Goal: Task Accomplishment & Management: Manage account settings

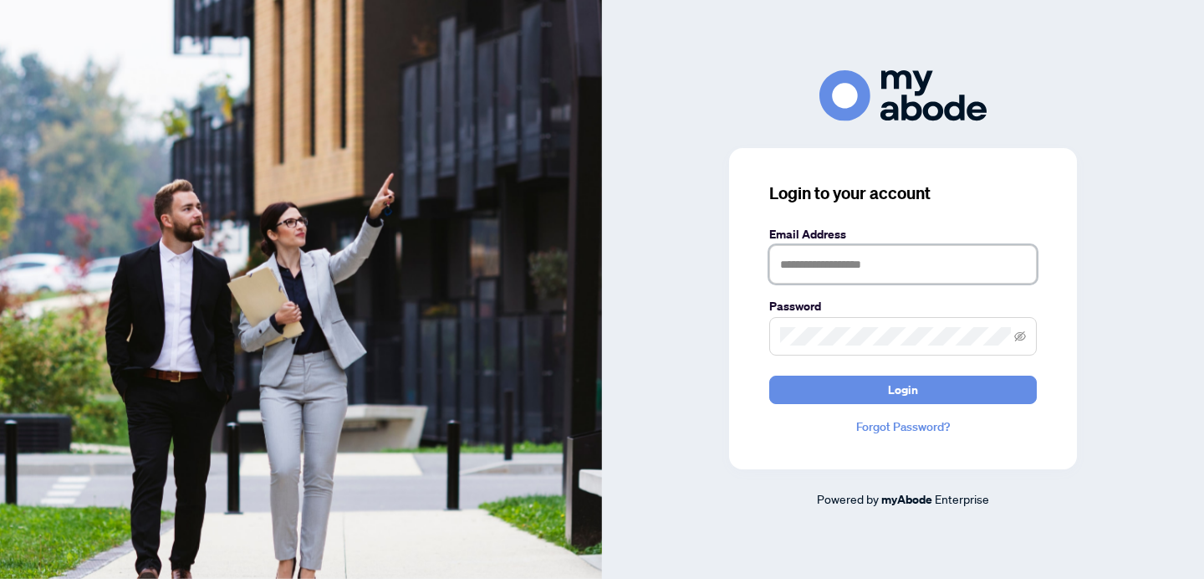
click at [869, 266] on input "text" at bounding box center [903, 264] width 268 height 38
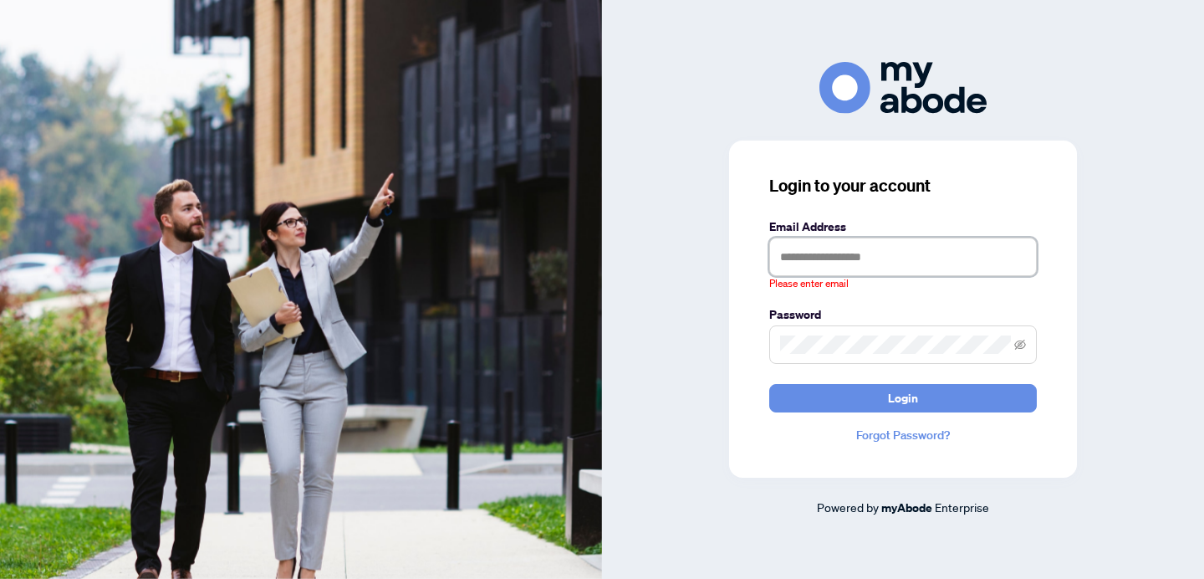
type input "**********"
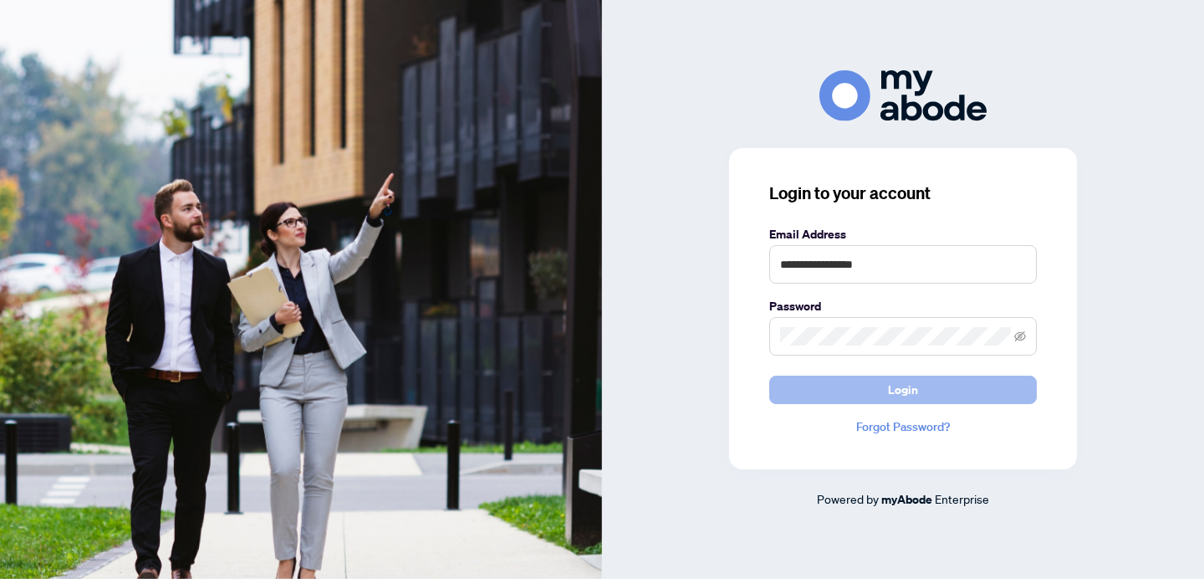
click at [941, 392] on button "Login" at bounding box center [903, 389] width 268 height 28
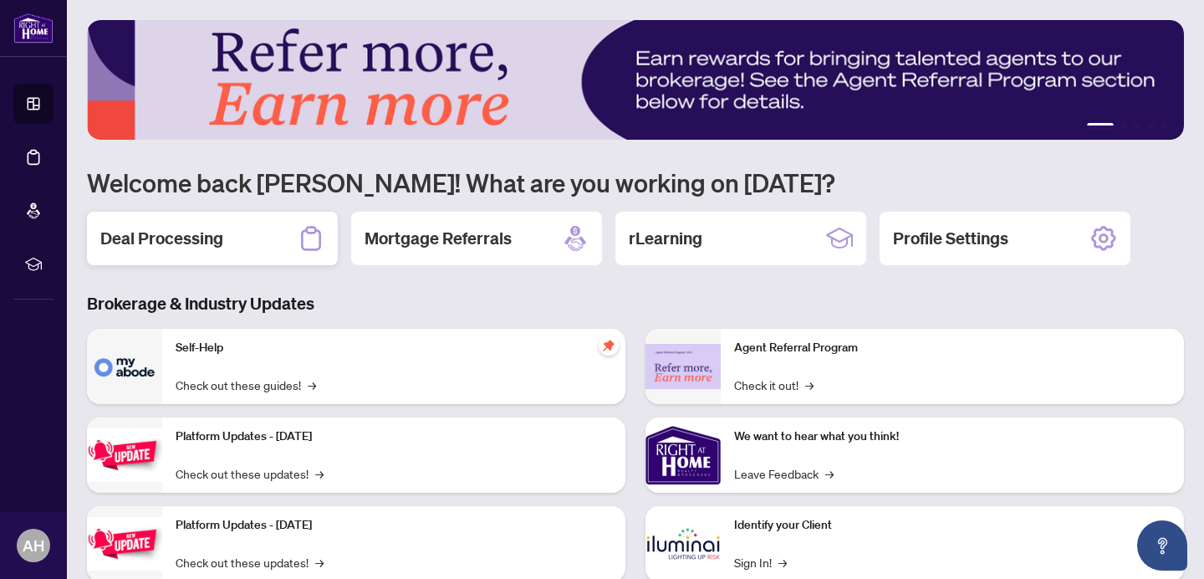
click at [196, 246] on h2 "Deal Processing" at bounding box center [161, 238] width 123 height 23
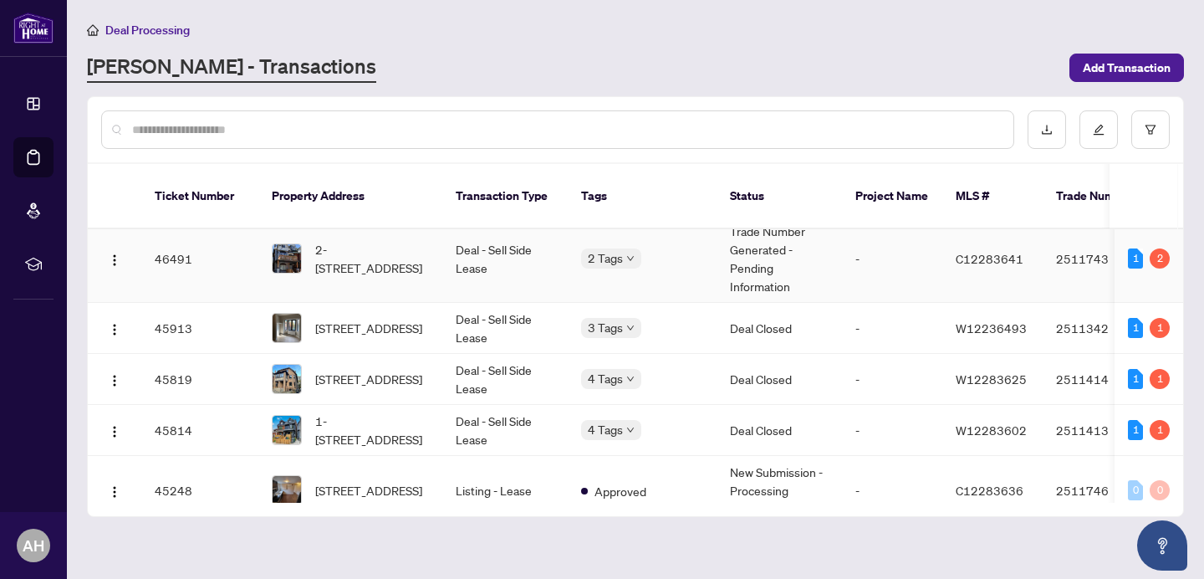
scroll to position [747, 0]
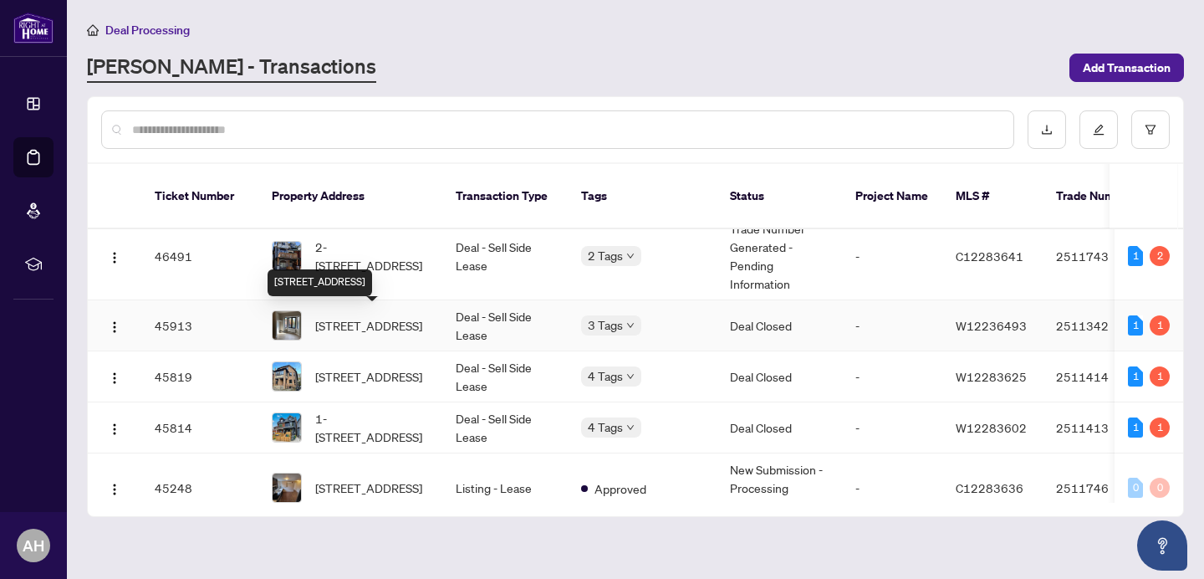
click at [374, 318] on span "3A-1022 Bloor St, Toronto, Ontario M6H 1M2, Canada" at bounding box center [368, 325] width 107 height 18
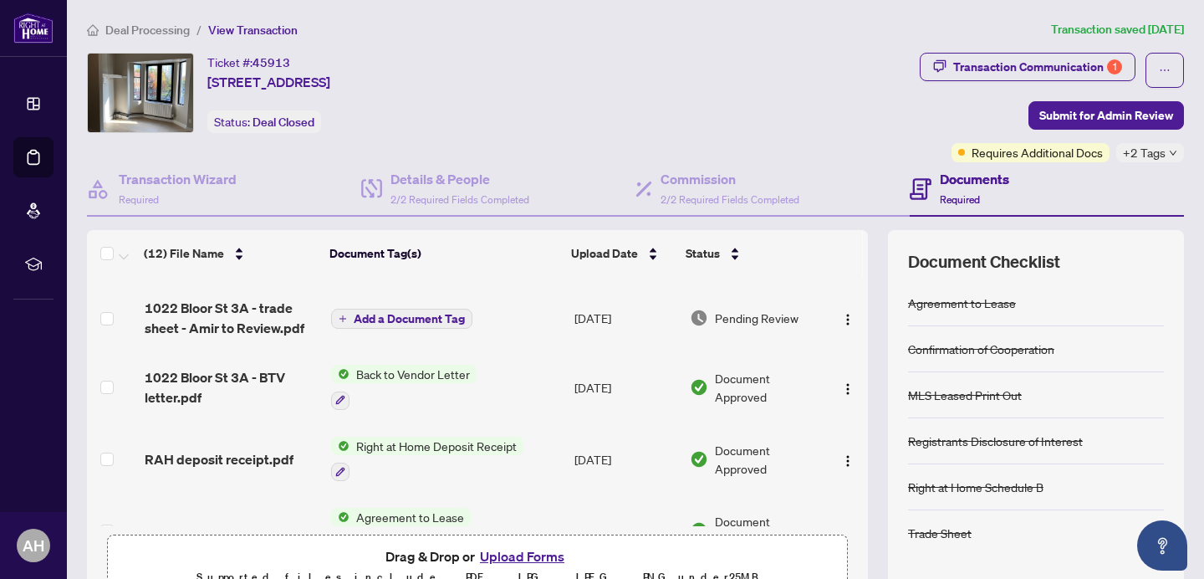
scroll to position [480, 0]
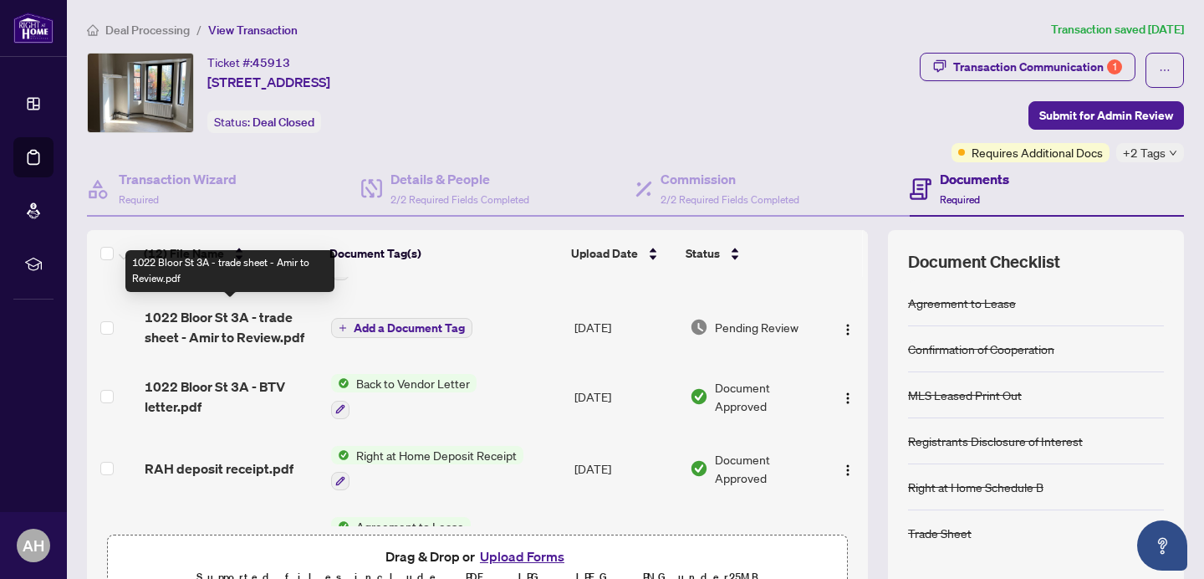
click at [223, 318] on span "1022 Bloor St 3A - trade sheet - Amir to Review.pdf" at bounding box center [231, 327] width 173 height 40
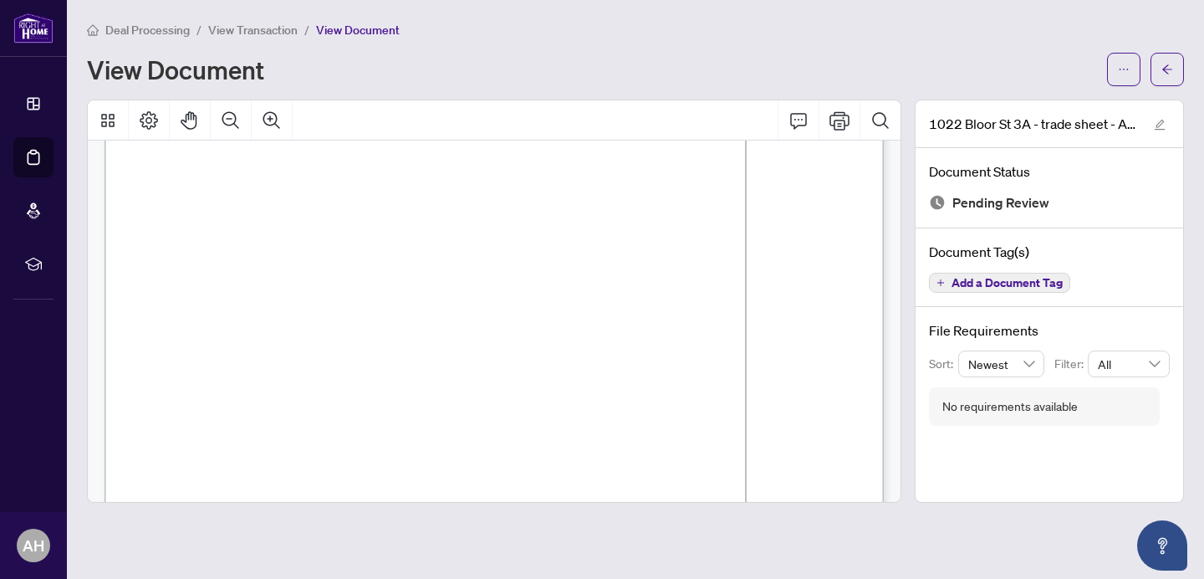
scroll to position [3, 0]
click at [1120, 69] on icon "ellipsis" at bounding box center [1124, 70] width 12 height 12
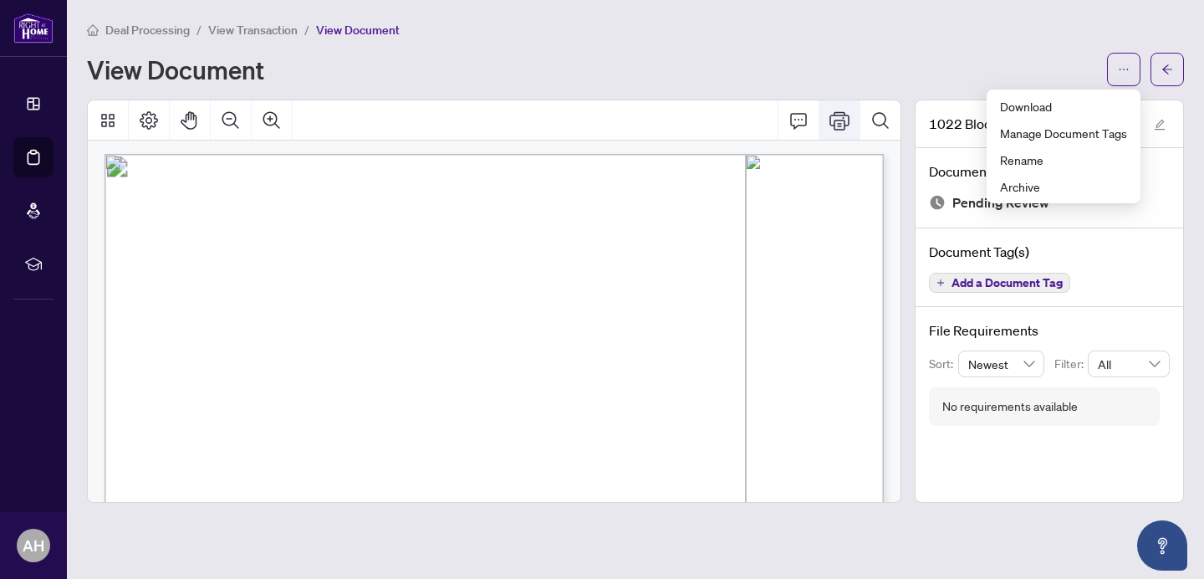
click at [836, 110] on icon "Print" at bounding box center [839, 120] width 20 height 20
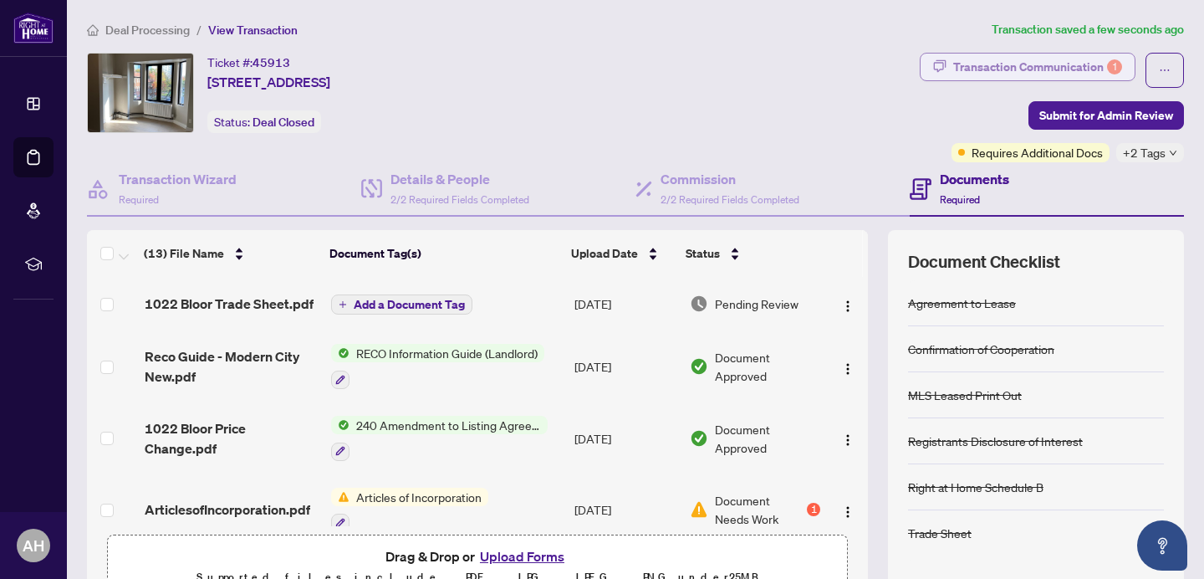
click at [1054, 69] on div "Transaction Communication 1" at bounding box center [1037, 67] width 169 height 27
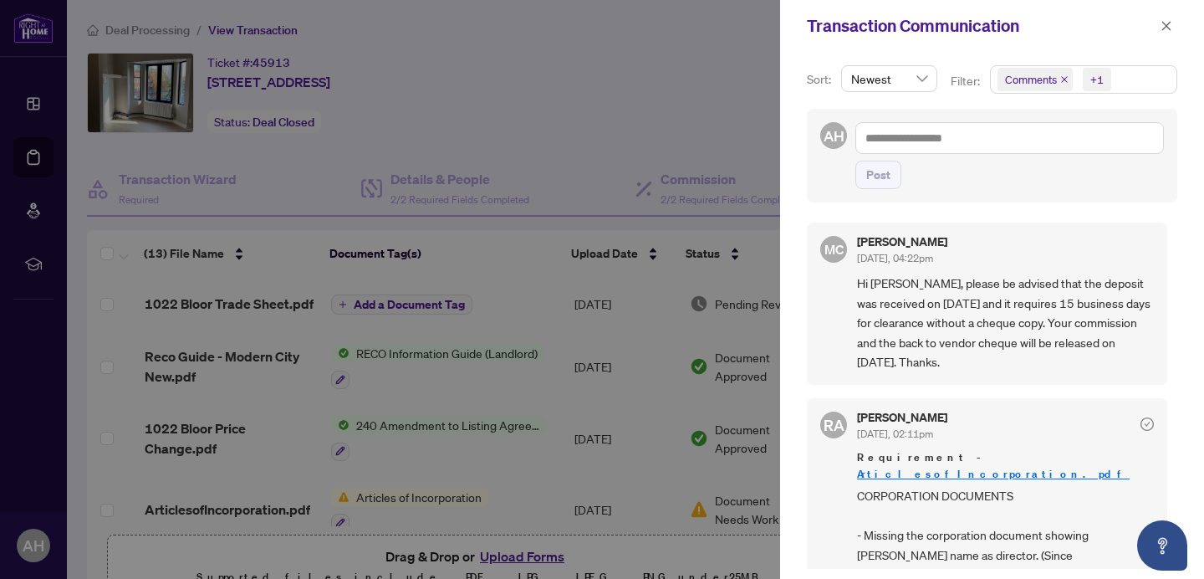
click at [565, 175] on div at bounding box center [602, 289] width 1204 height 579
click at [1170, 25] on icon "close" at bounding box center [1167, 26] width 12 height 12
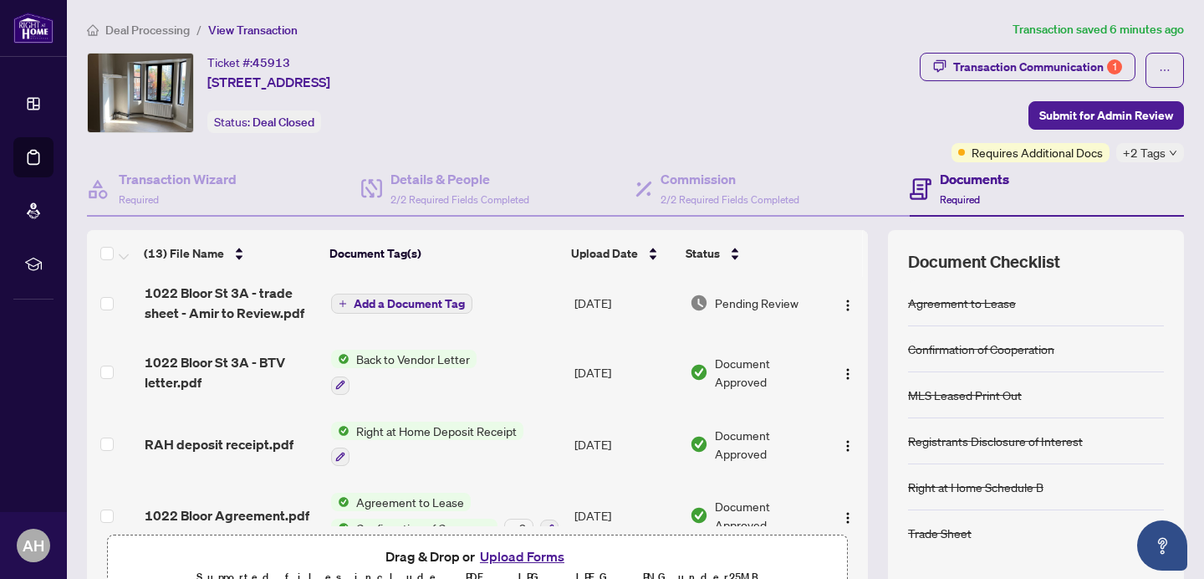
scroll to position [563, 0]
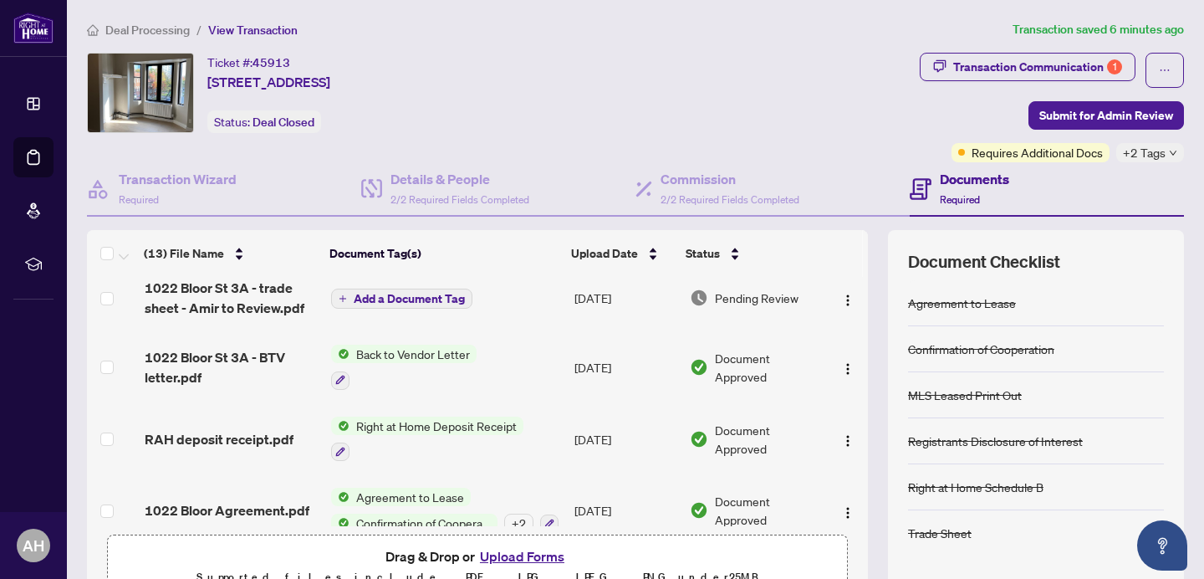
click at [425, 353] on span "Back to Vendor Letter" at bounding box center [412, 353] width 127 height 18
click at [569, 378] on td "Jul/29/2025" at bounding box center [625, 367] width 115 height 72
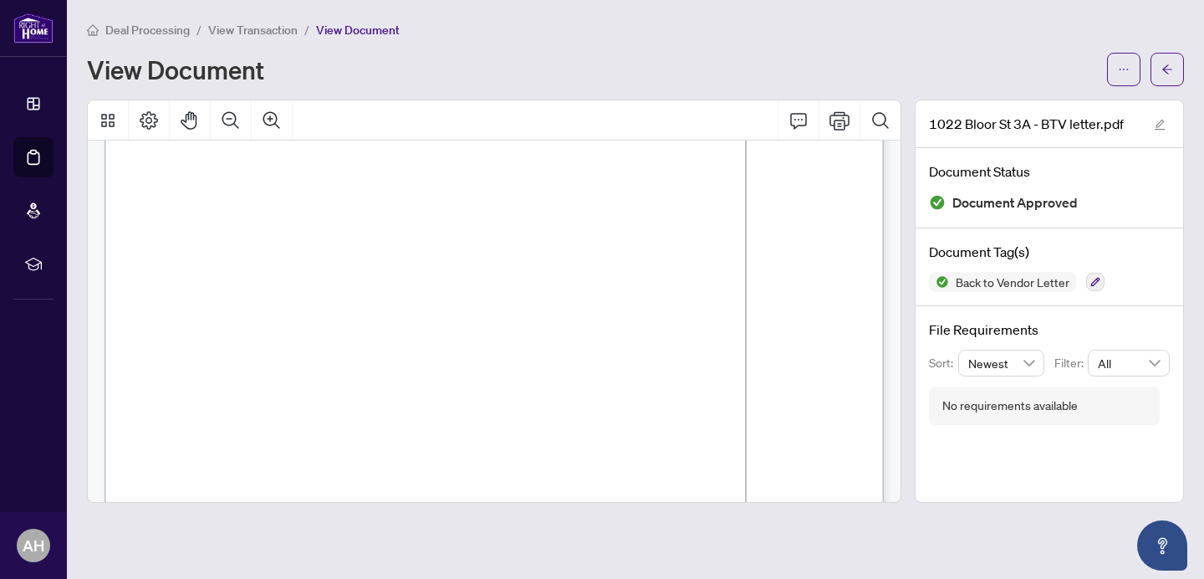
scroll to position [166, 0]
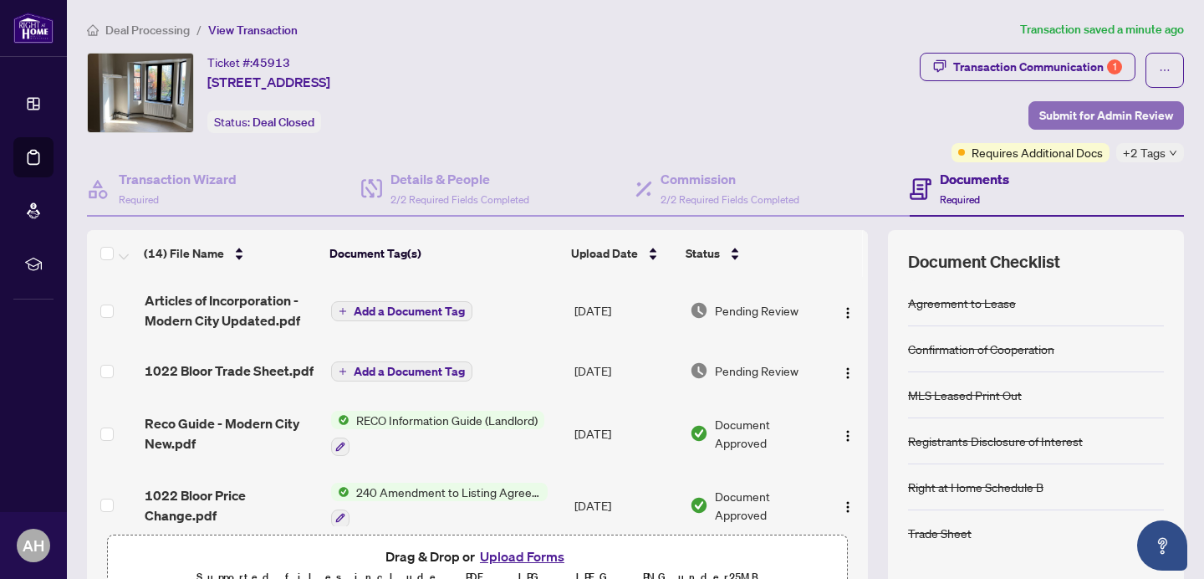
click at [1111, 120] on span "Submit for Admin Review" at bounding box center [1106, 115] width 134 height 27
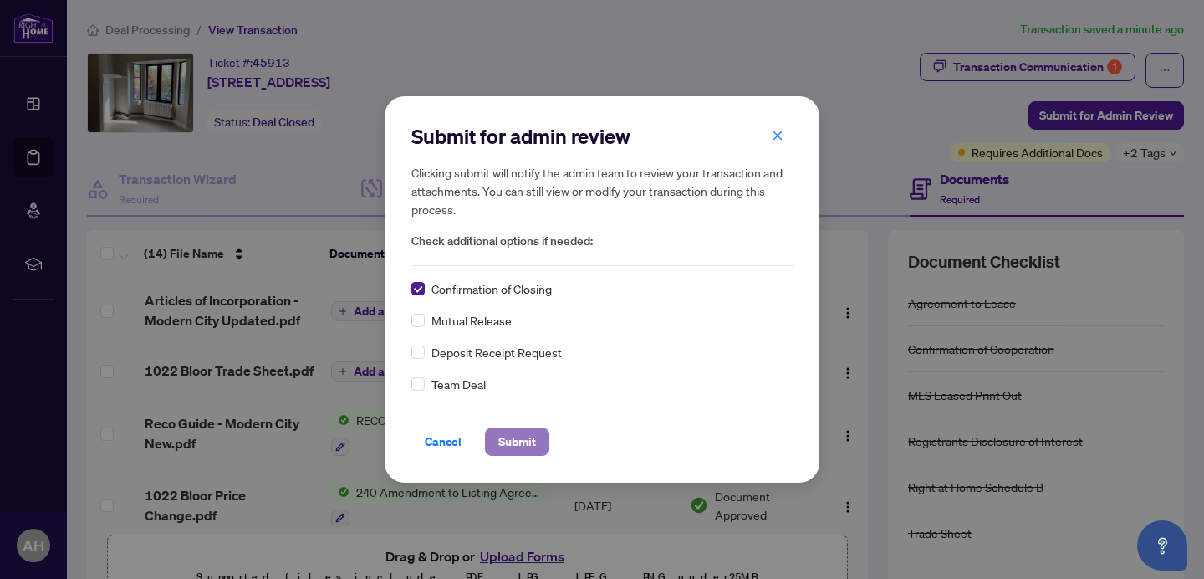
click at [517, 444] on span "Submit" at bounding box center [517, 441] width 38 height 27
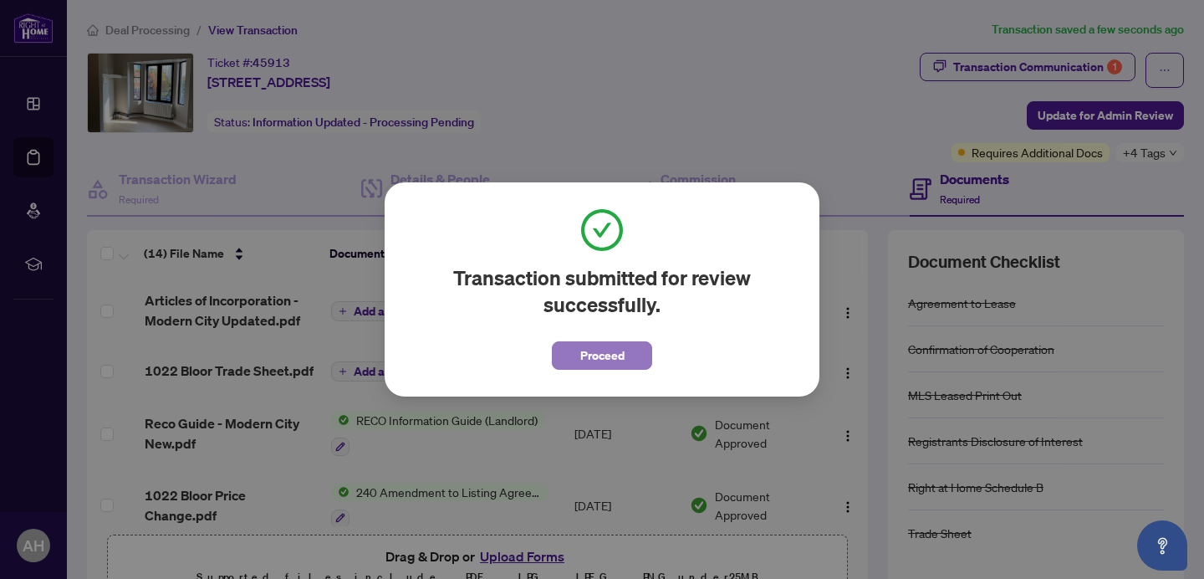
click at [579, 360] on button "Proceed" at bounding box center [602, 355] width 100 height 28
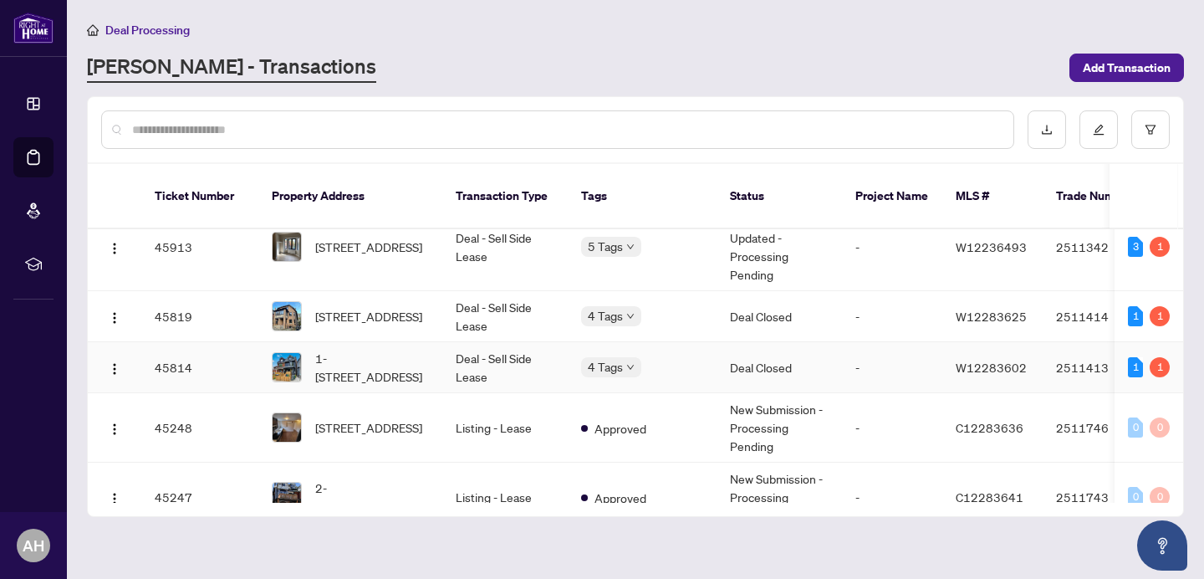
scroll to position [852, 0]
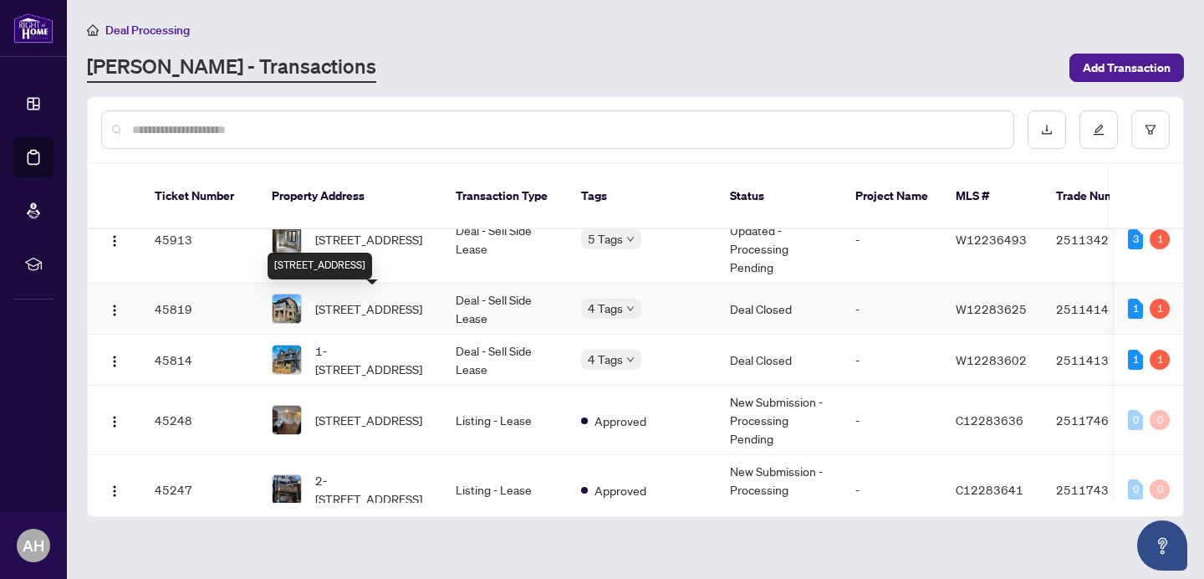
click at [422, 307] on span "3-363 Parkside Dr, Toronto, Ontario M6R 2Z5, Canada" at bounding box center [368, 308] width 107 height 18
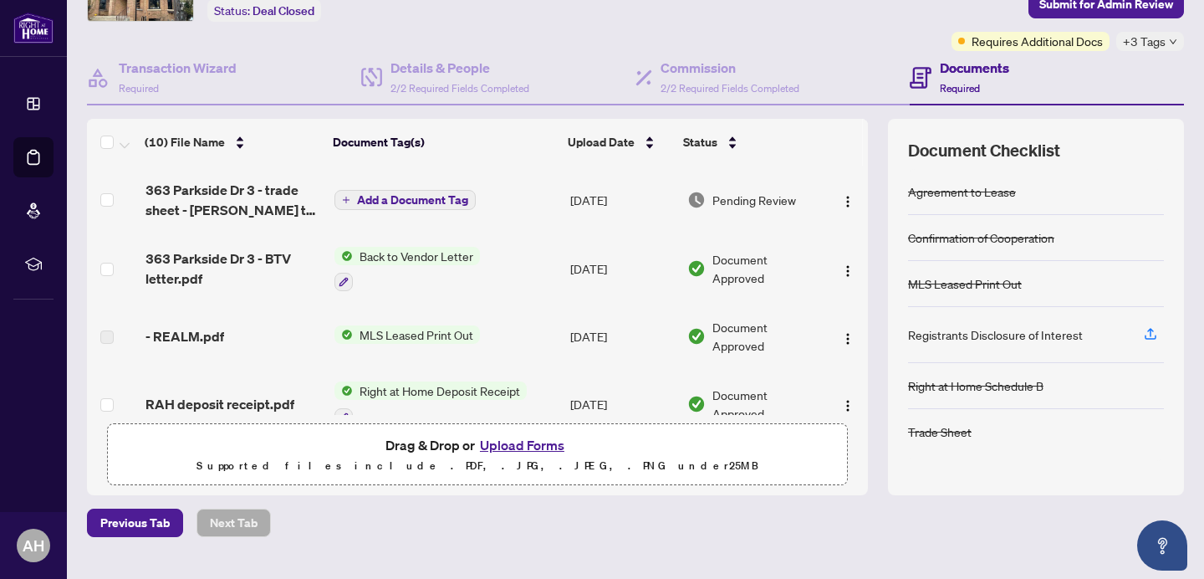
scroll to position [201, 0]
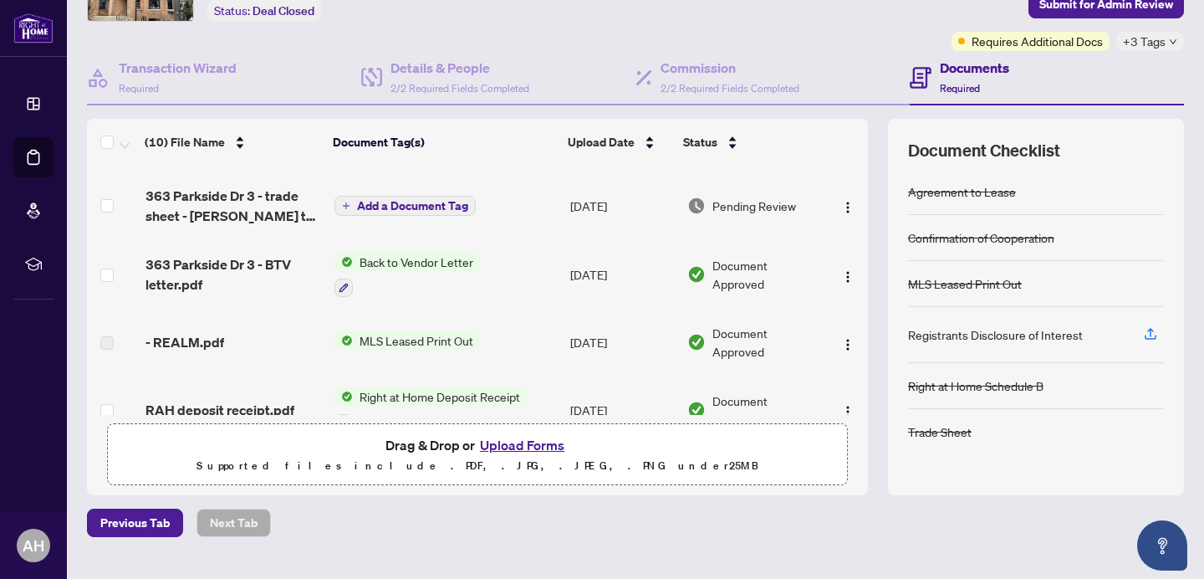
click at [428, 263] on span "Back to Vendor Letter" at bounding box center [416, 262] width 127 height 18
click at [497, 261] on td "Back to Vendor Letter" at bounding box center [446, 275] width 237 height 72
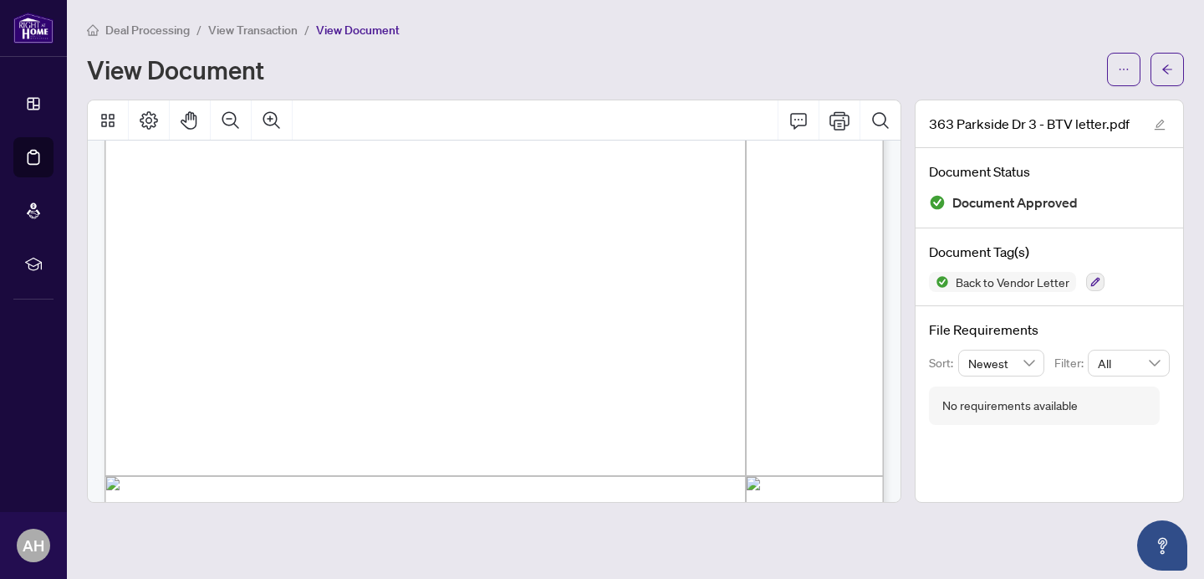
scroll to position [322, 0]
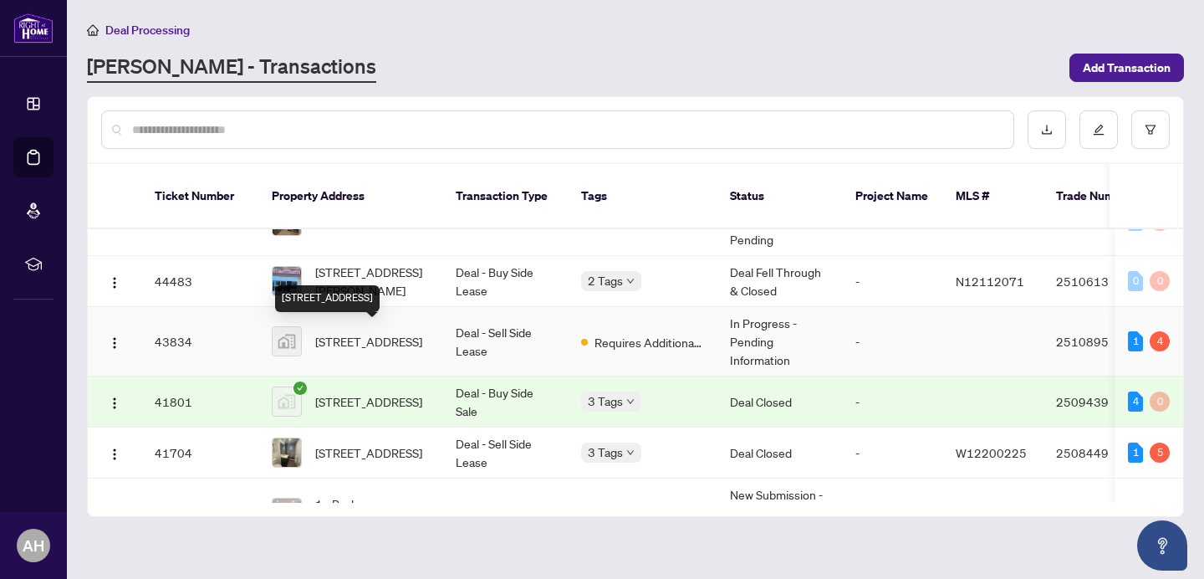
scroll to position [1538, 0]
click at [385, 343] on span "363 Parkside Drive, Toronto, ON, Canada" at bounding box center [368, 339] width 107 height 18
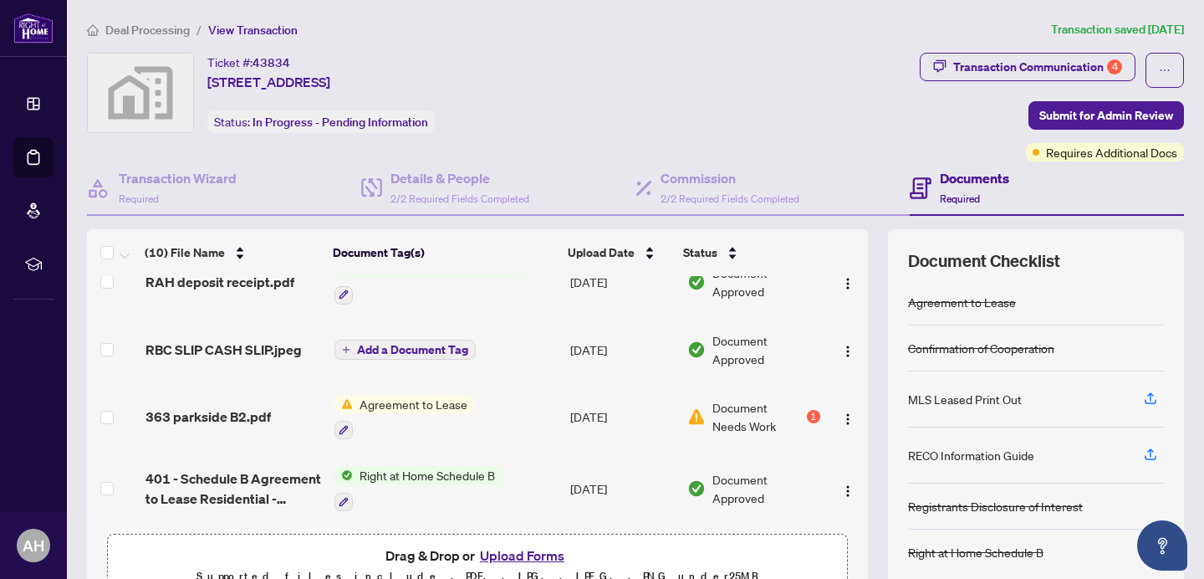
scroll to position [183, 0]
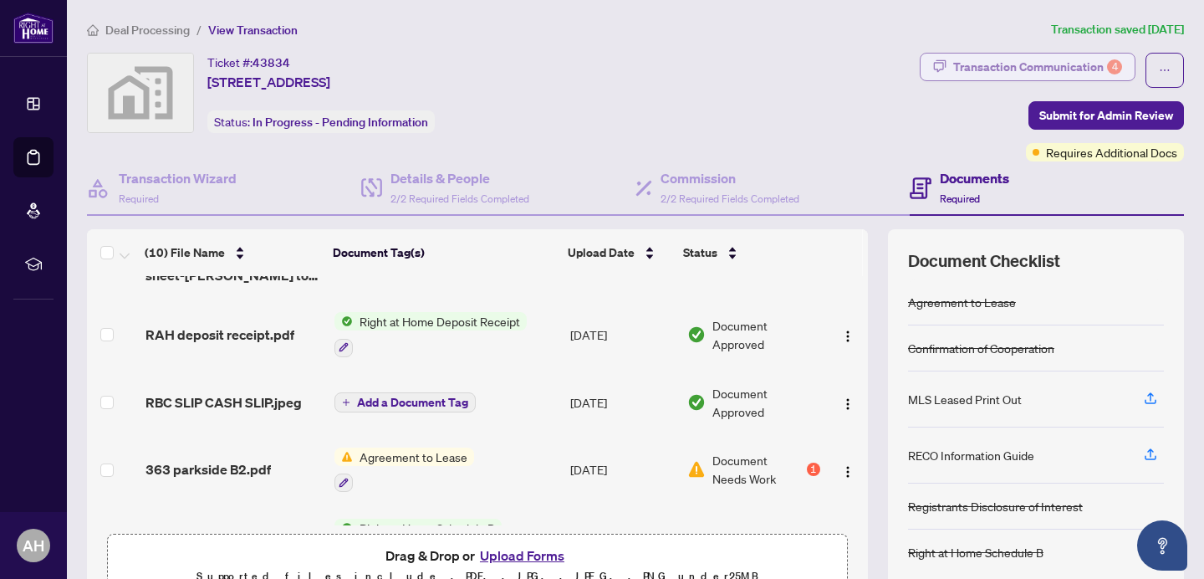
click at [1058, 61] on div "Transaction Communication 4" at bounding box center [1037, 67] width 169 height 27
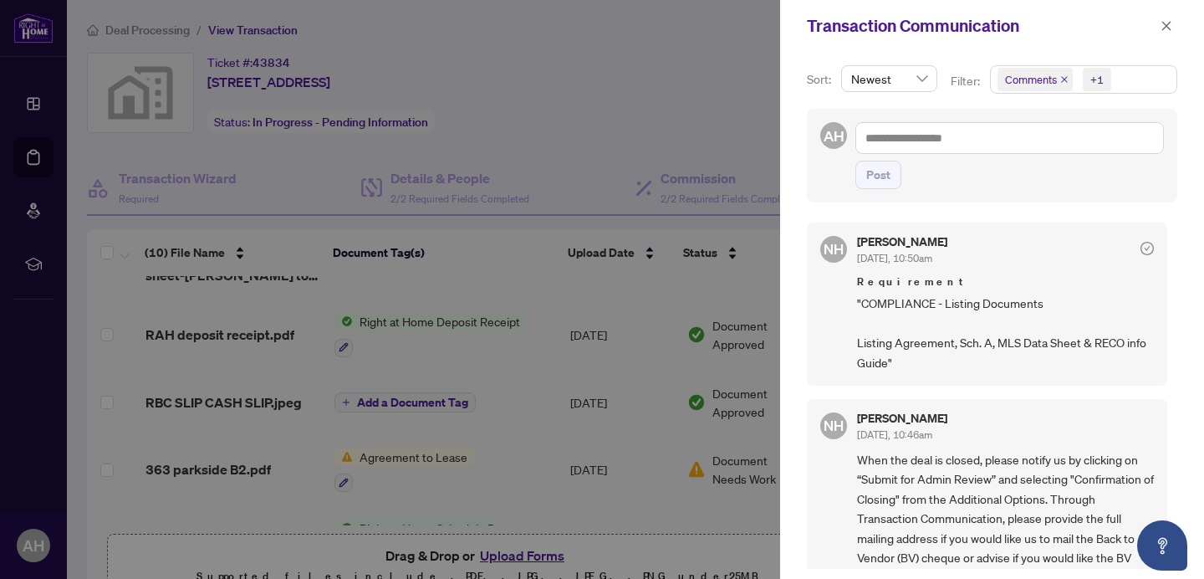
click at [1060, 82] on icon "close" at bounding box center [1064, 79] width 8 height 8
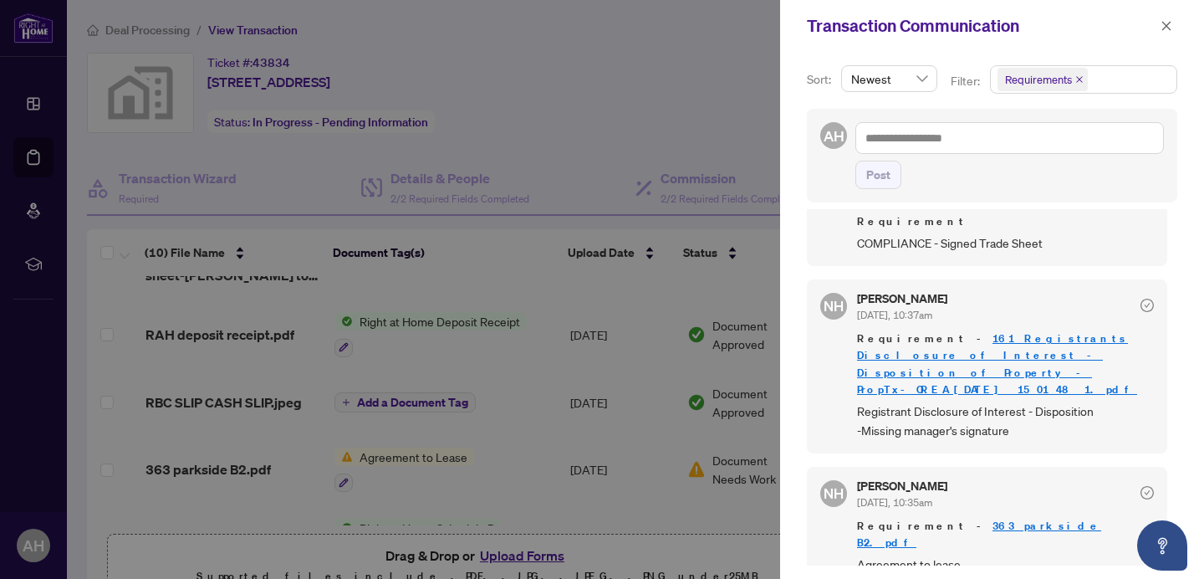
scroll to position [237, 0]
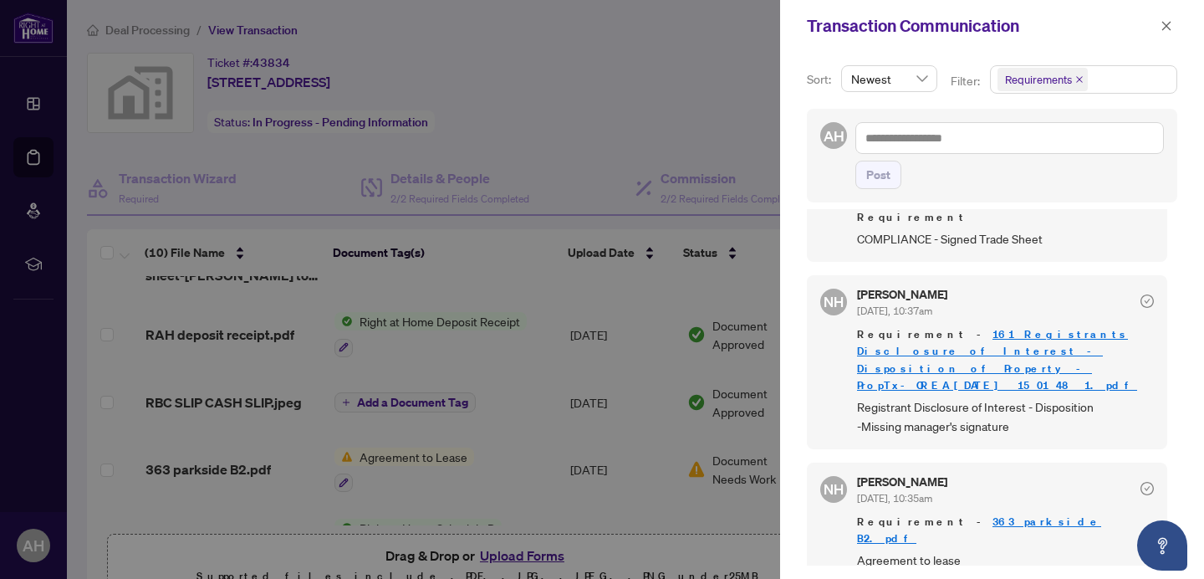
click at [503, 483] on div at bounding box center [602, 289] width 1204 height 579
click at [1171, 24] on icon "close" at bounding box center [1167, 26] width 12 height 12
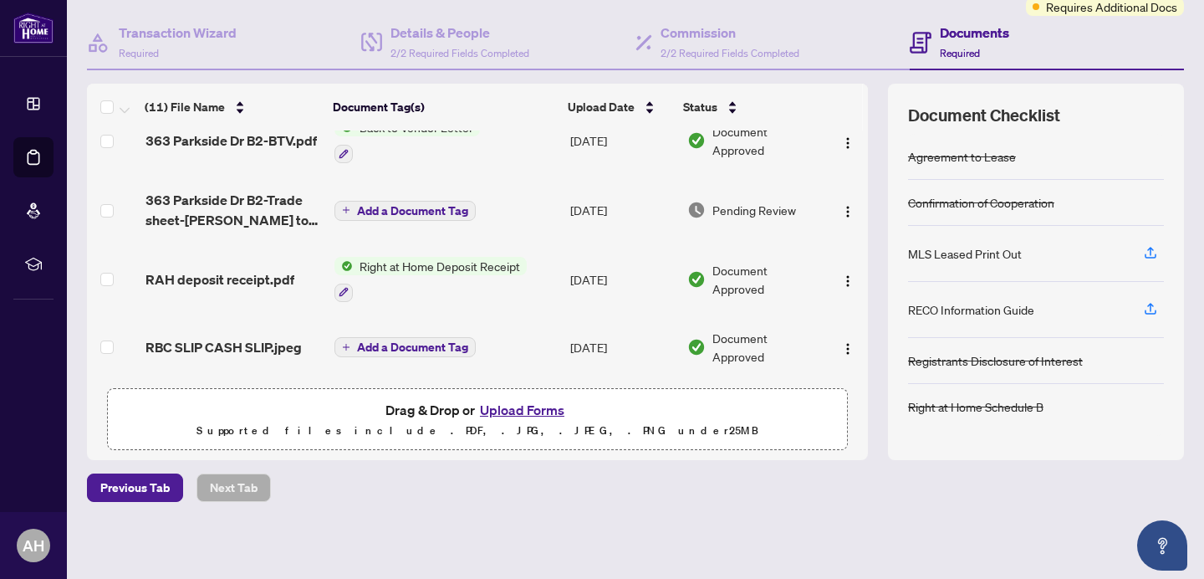
scroll to position [153, 0]
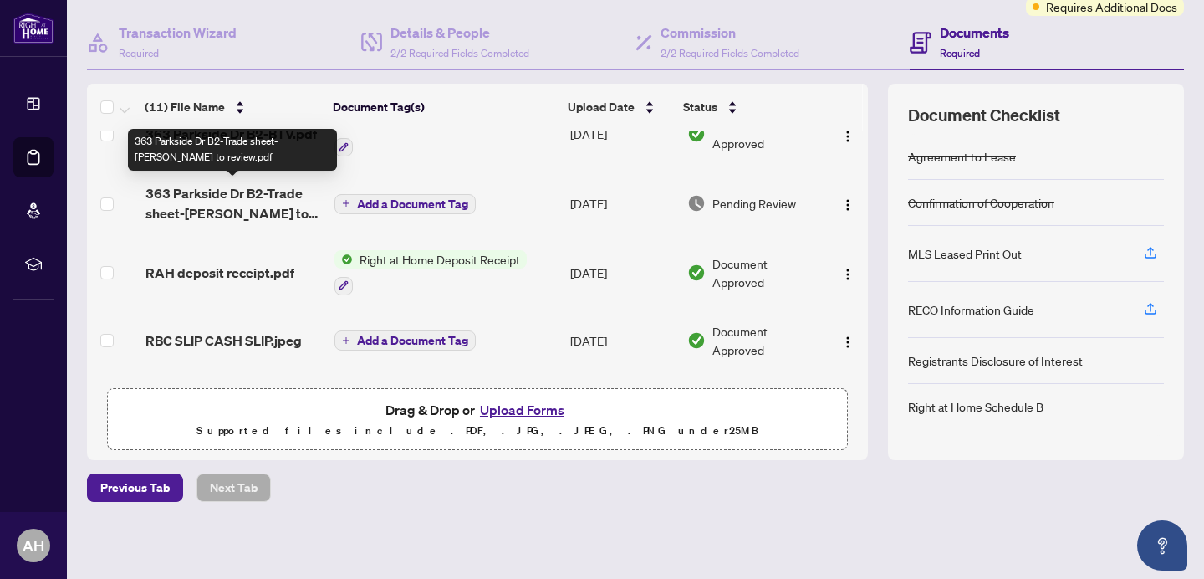
click at [247, 200] on span "363 Parkside Dr B2-Trade sheet-Amir to review.pdf" at bounding box center [233, 203] width 176 height 40
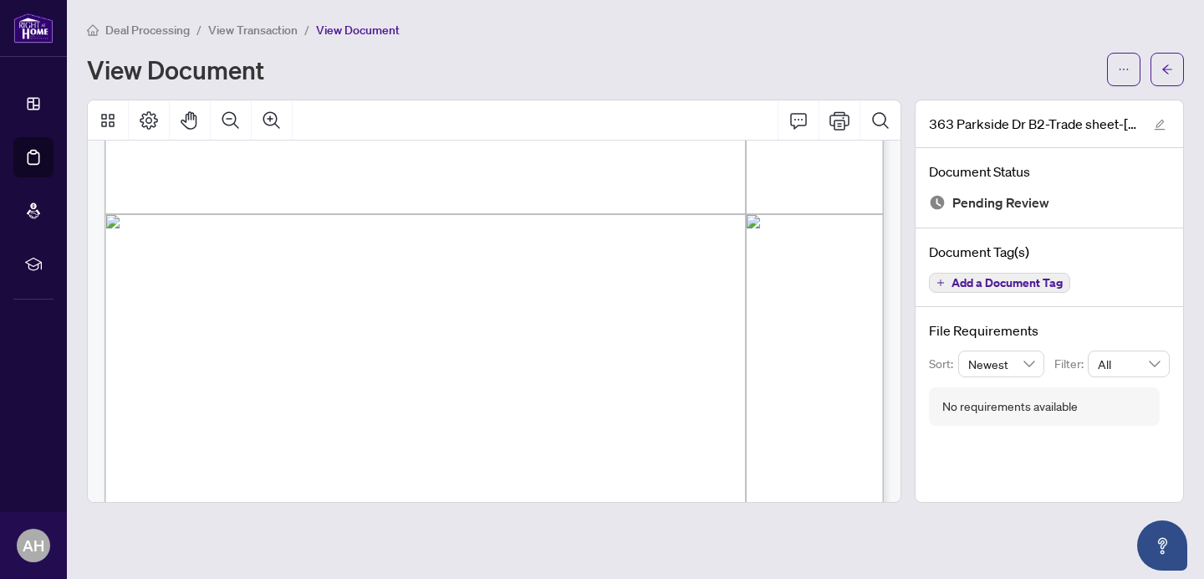
scroll to position [603, 0]
click at [846, 120] on icon "Print" at bounding box center [839, 120] width 20 height 20
click at [1177, 65] on button "button" at bounding box center [1166, 69] width 33 height 33
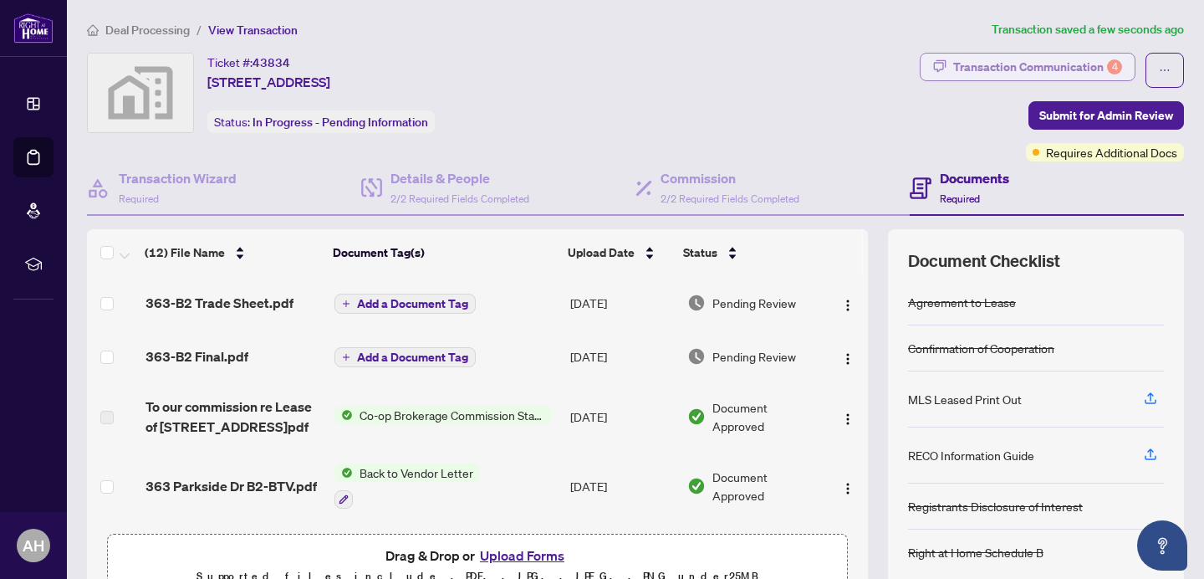
click at [1079, 65] on div "Transaction Communication 4" at bounding box center [1037, 67] width 169 height 27
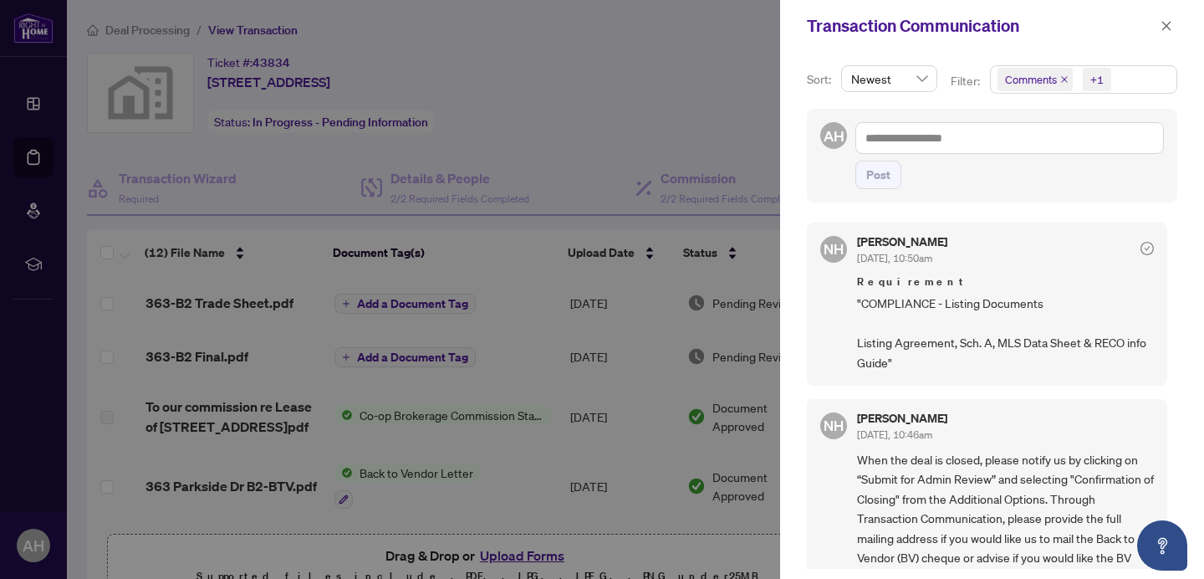
click at [1061, 79] on icon "close" at bounding box center [1064, 79] width 8 height 8
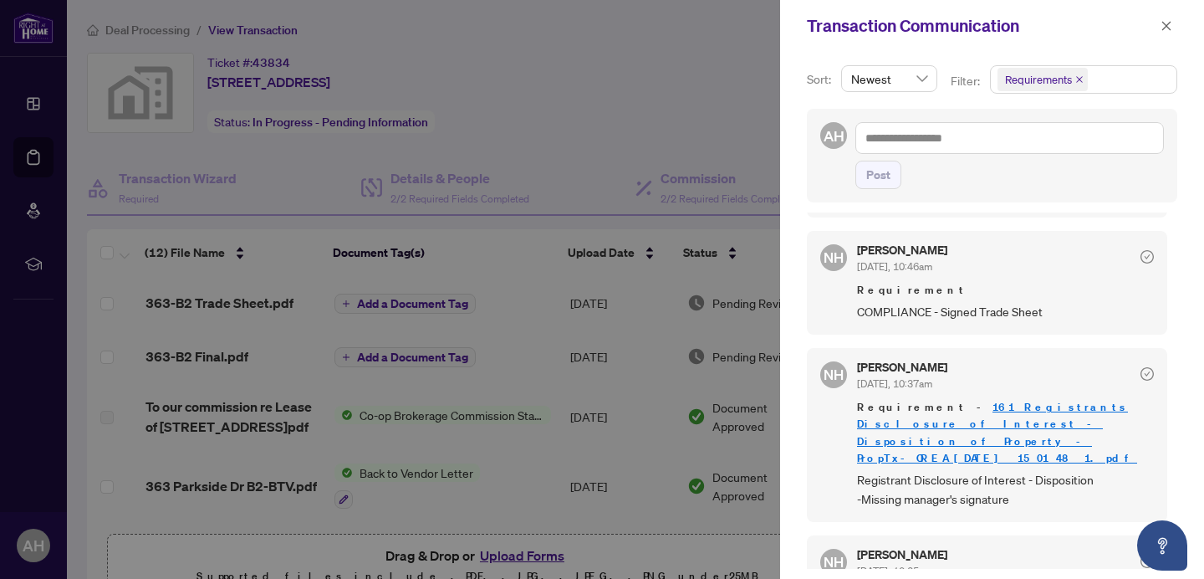
scroll to position [168, 0]
click at [547, 336] on div at bounding box center [602, 289] width 1204 height 579
click at [1166, 29] on icon "close" at bounding box center [1167, 26] width 12 height 12
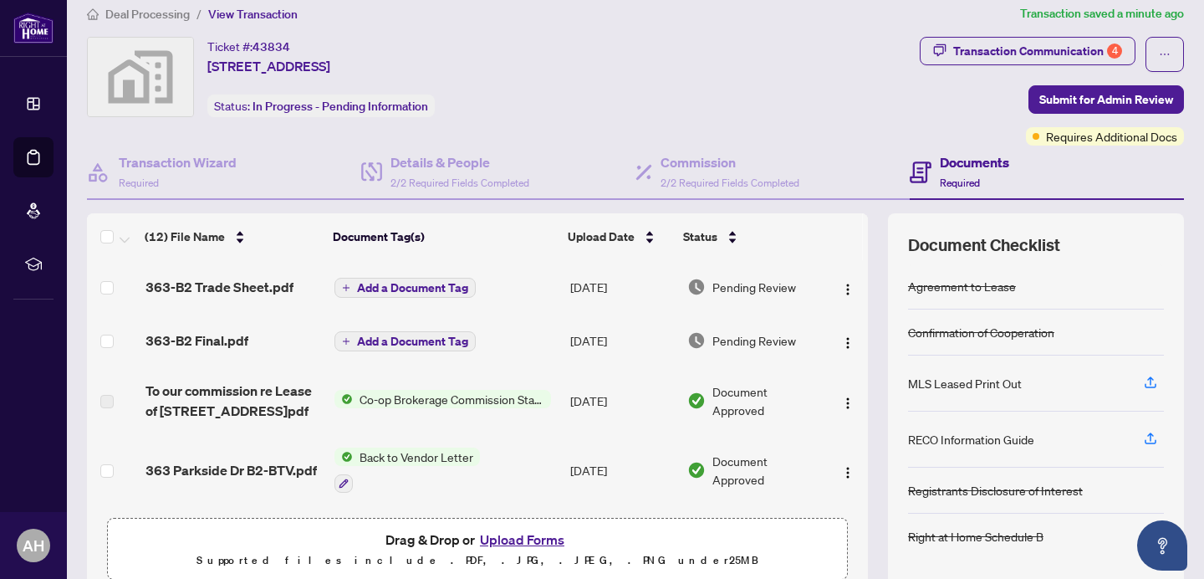
scroll to position [13, 0]
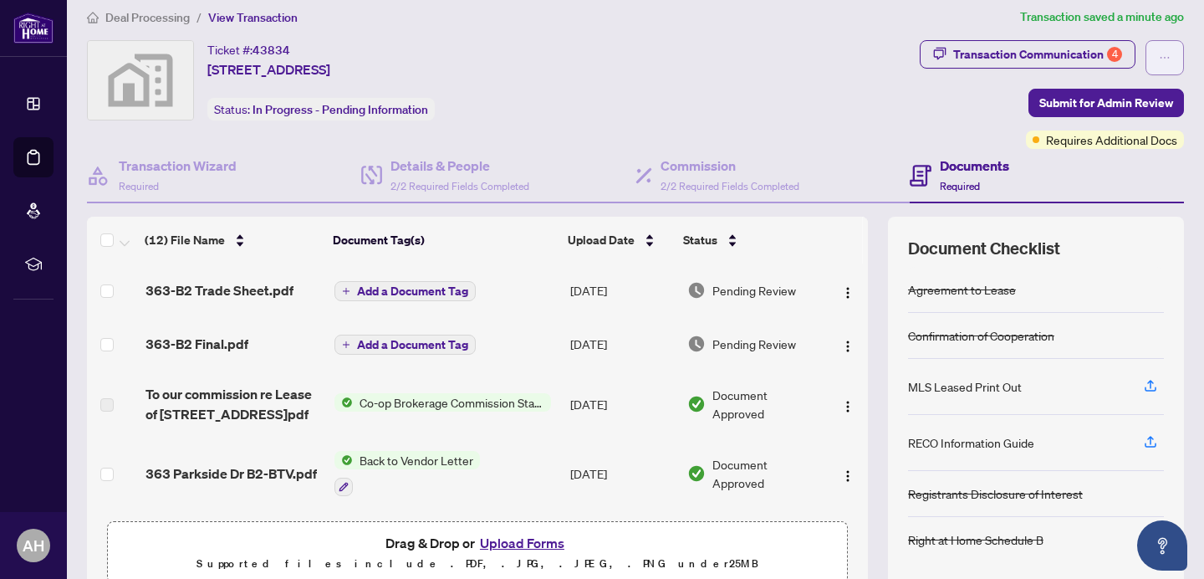
click at [1166, 56] on icon "ellipsis" at bounding box center [1165, 58] width 12 height 12
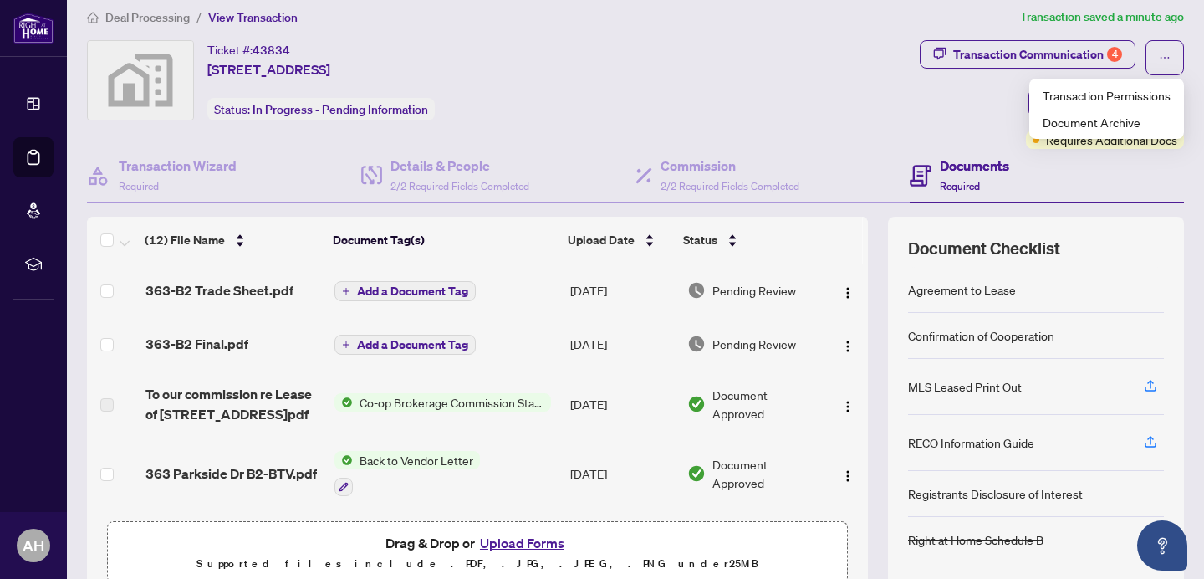
click at [875, 121] on div "Ticket #: 43834 363 Parkside Drive, Toronto, ON, Canada Status: In Progress - P…" at bounding box center [500, 94] width 833 height 109
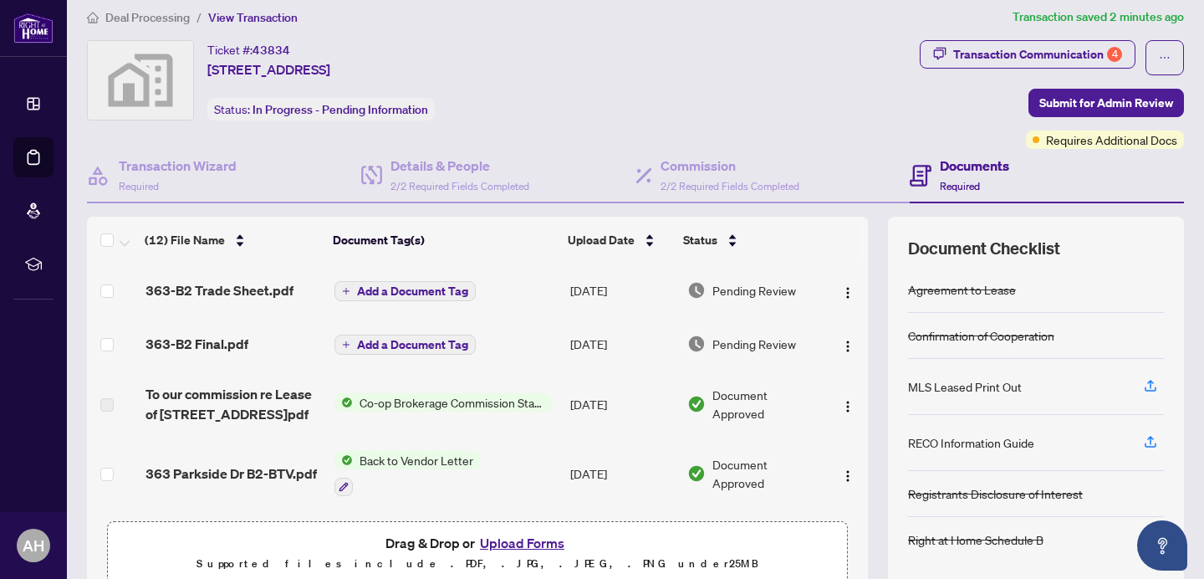
scroll to position [0, 0]
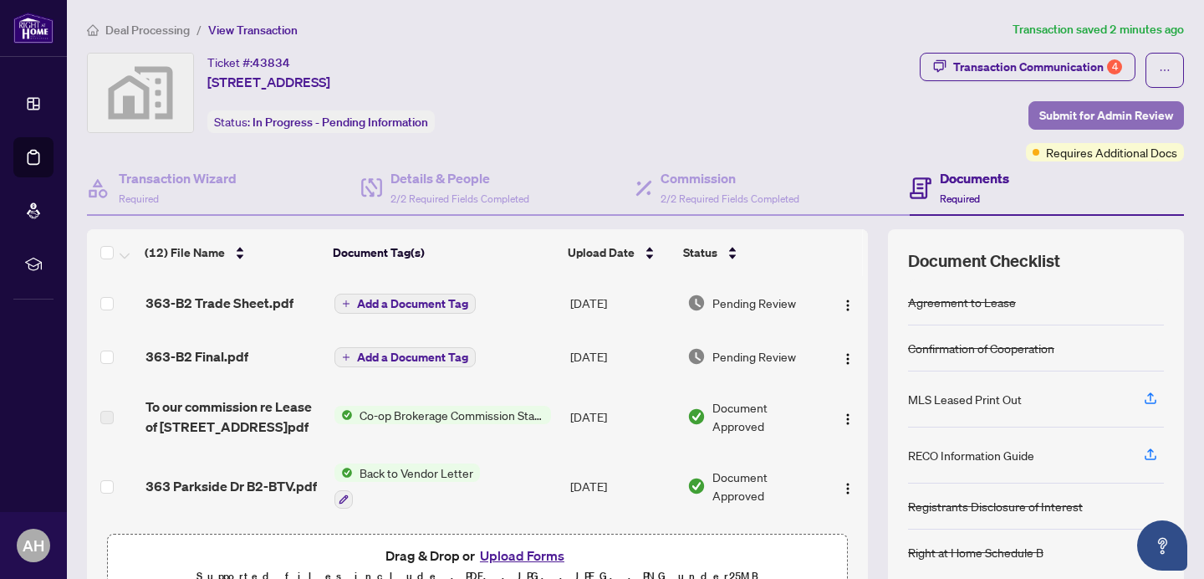
click at [1125, 119] on span "Submit for Admin Review" at bounding box center [1106, 115] width 134 height 27
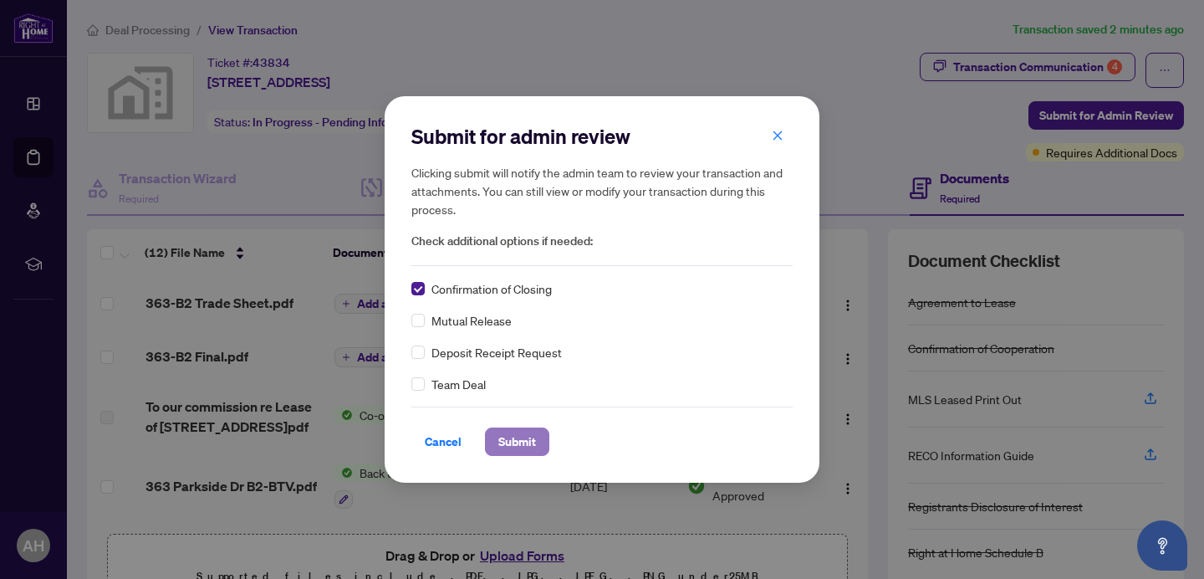
click at [517, 440] on span "Submit" at bounding box center [517, 441] width 38 height 27
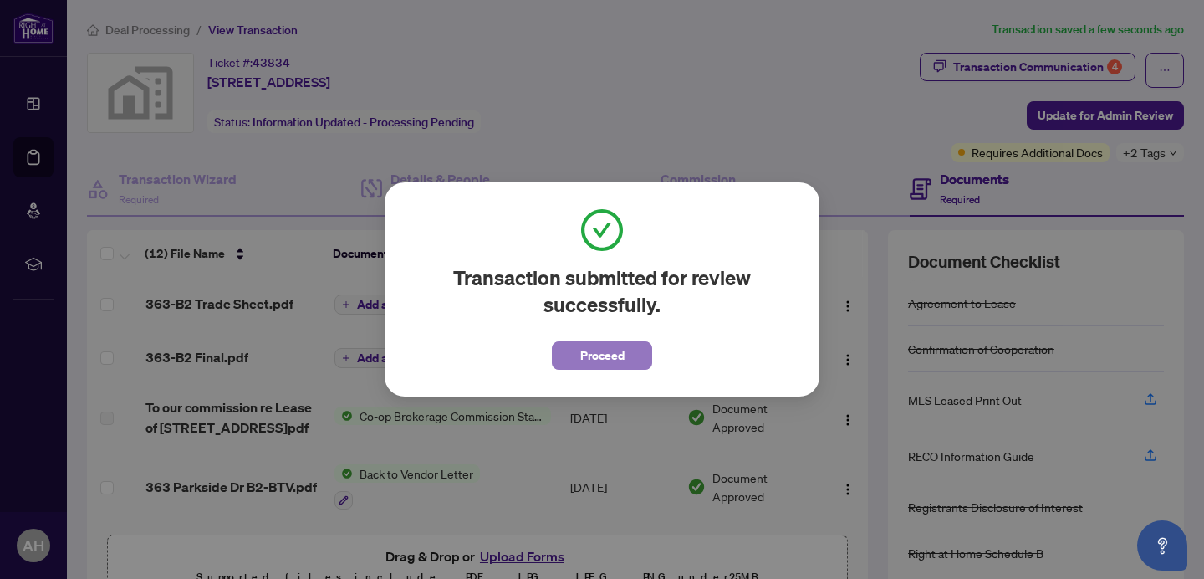
click at [609, 350] on span "Proceed" at bounding box center [602, 355] width 44 height 27
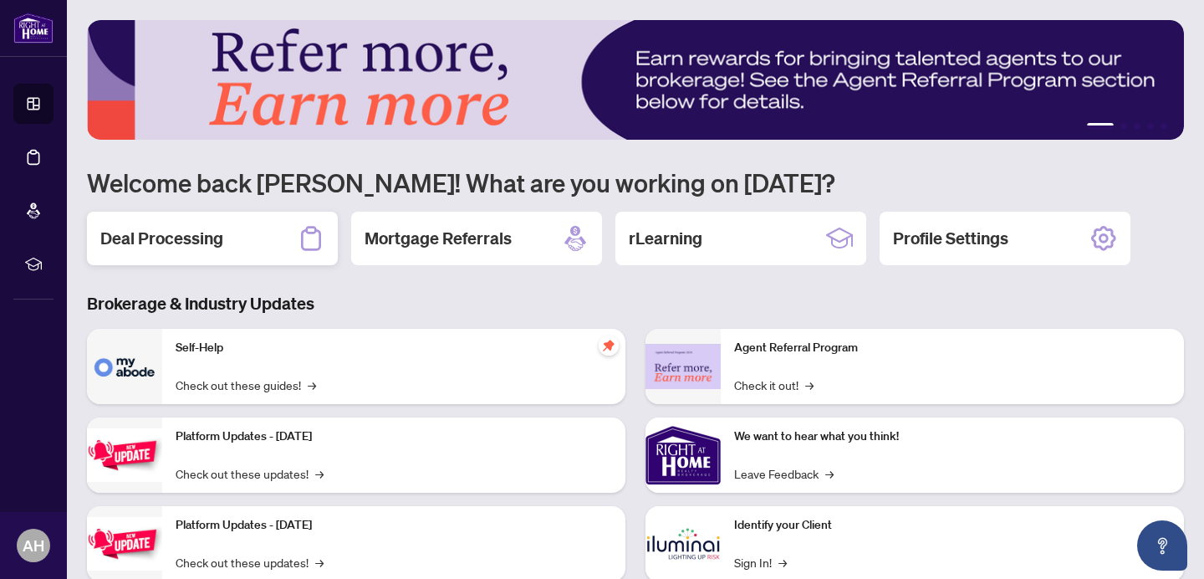
click at [171, 232] on h2 "Deal Processing" at bounding box center [161, 238] width 123 height 23
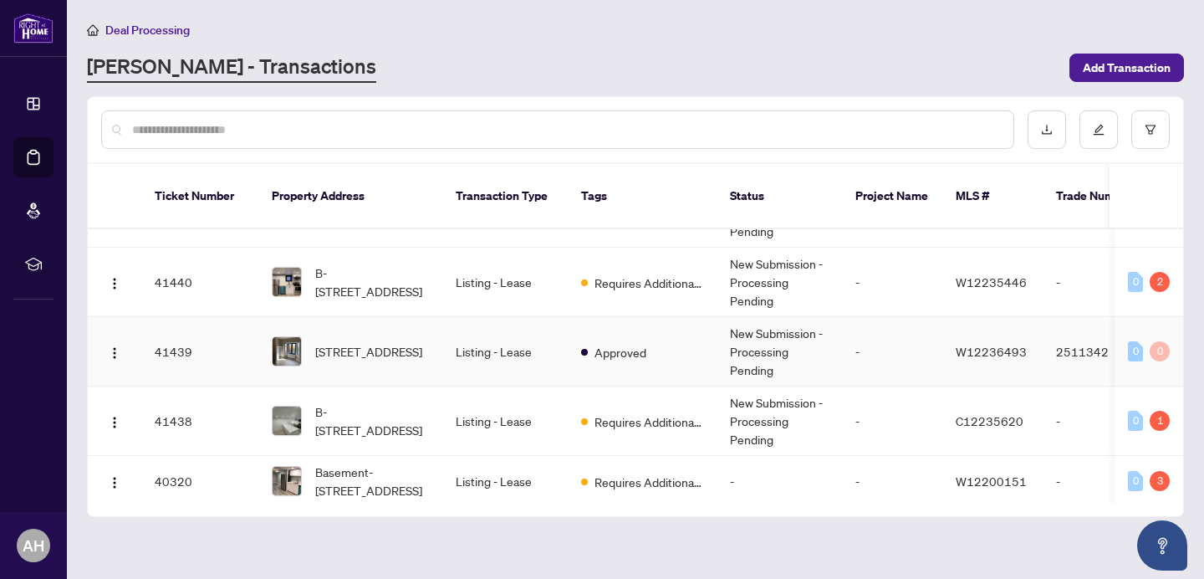
scroll to position [1869, 0]
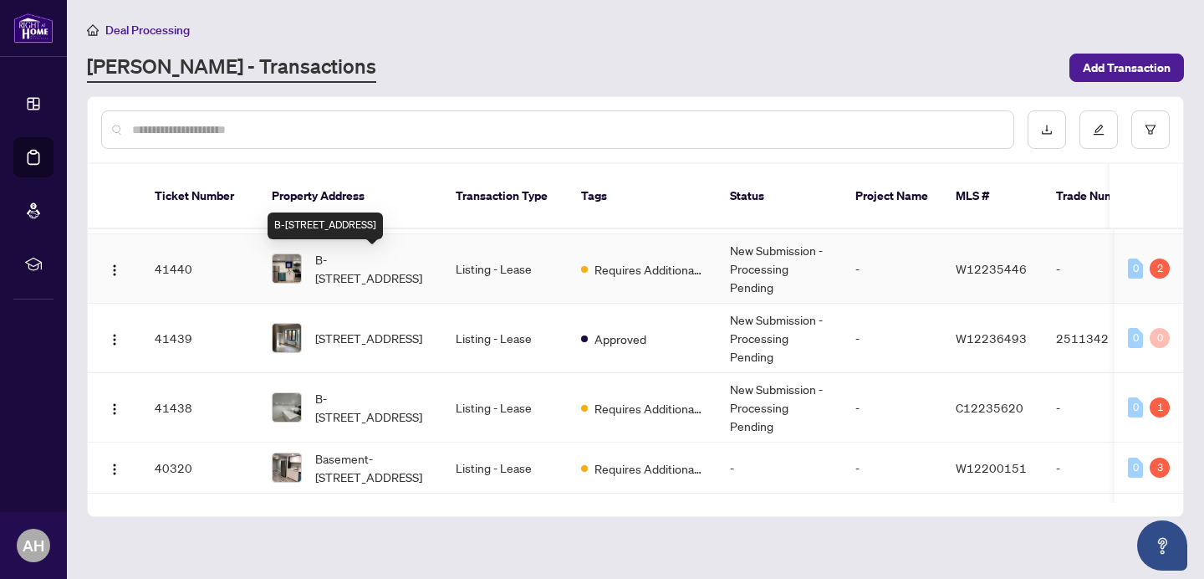
click at [375, 268] on span "B-363 Parkside Dr, Toronto, Ontario M6R 2Z5, Canada" at bounding box center [372, 268] width 114 height 37
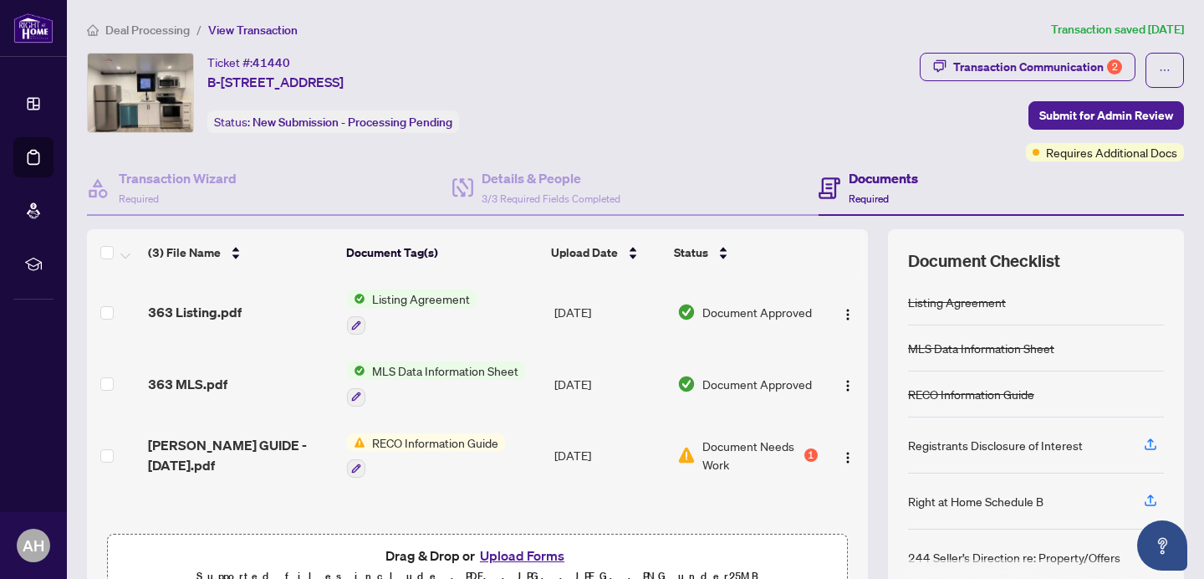
scroll to position [1, 0]
